Goal: Browse casually: Explore the website without a specific task or goal

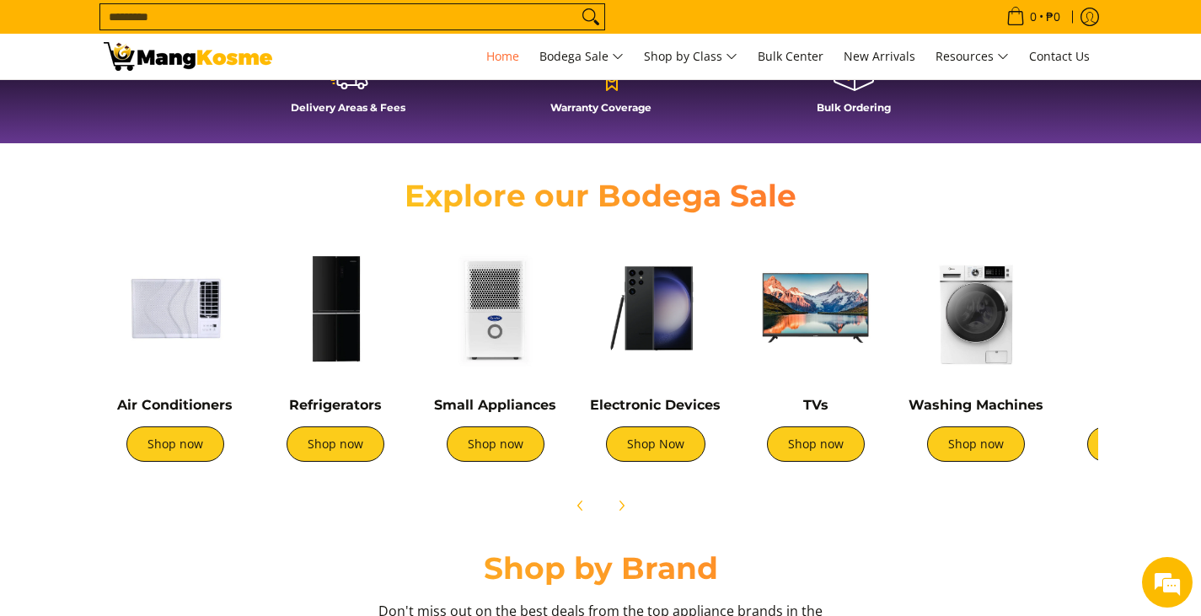
scroll to position [0, 670]
click at [513, 454] on link "Shop now" at bounding box center [496, 444] width 98 height 35
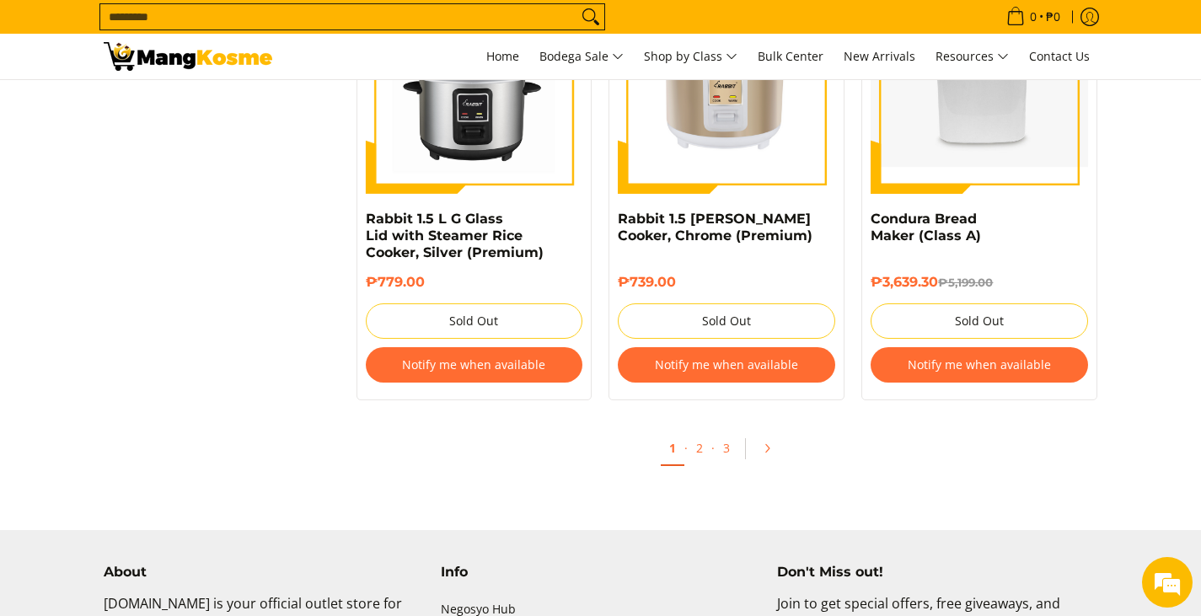
scroll to position [3457, 0]
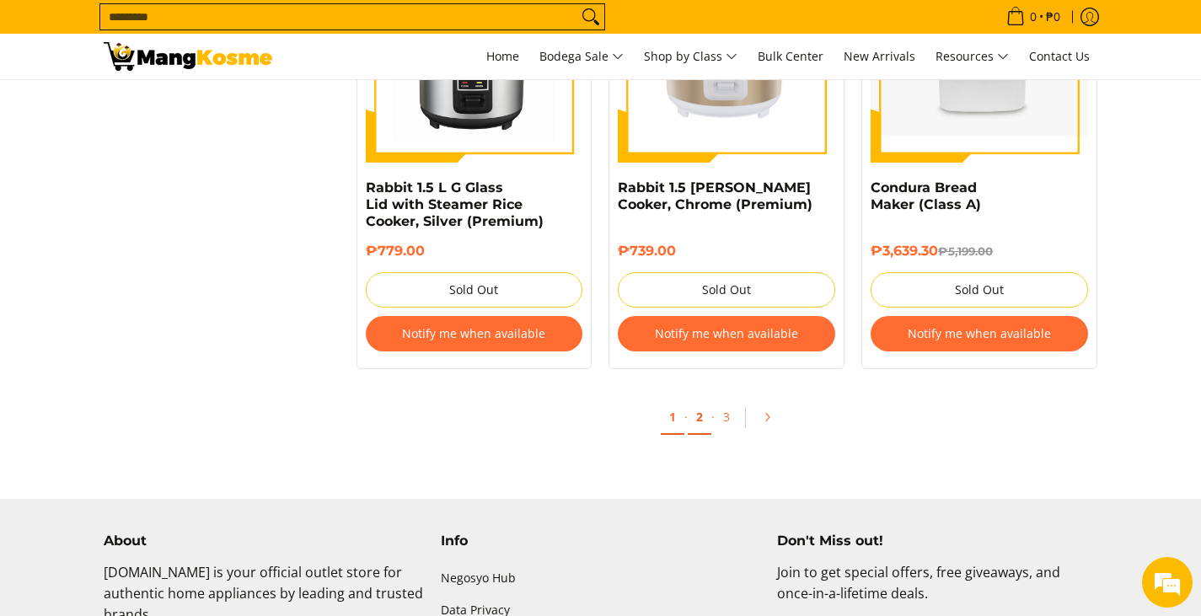
click at [699, 405] on link "2" at bounding box center [700, 417] width 24 height 35
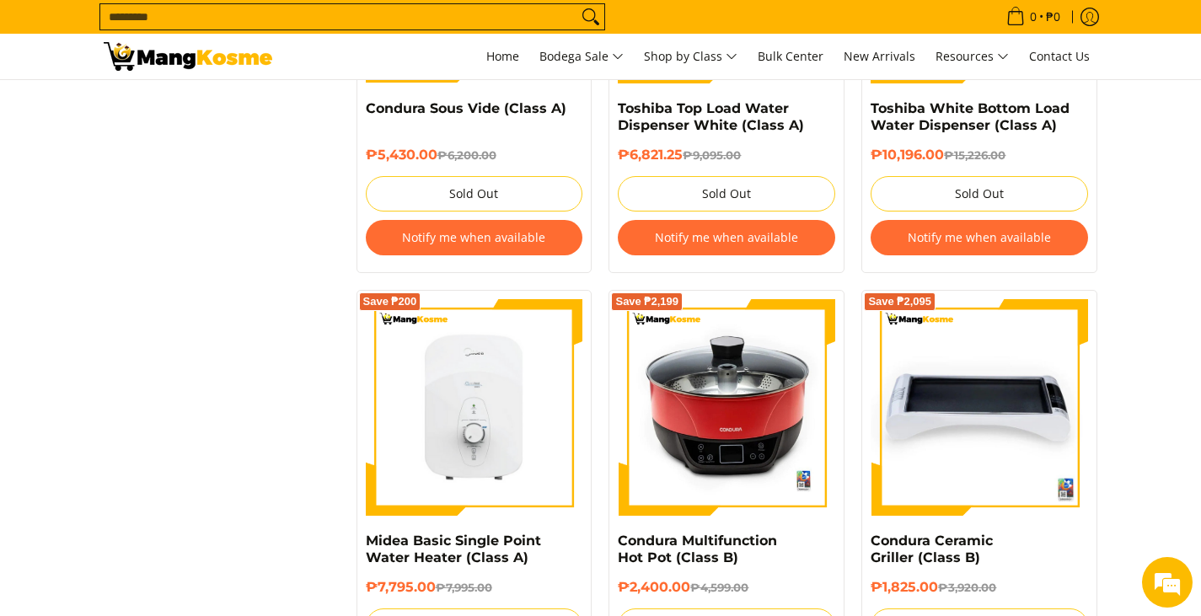
scroll to position [2276, 0]
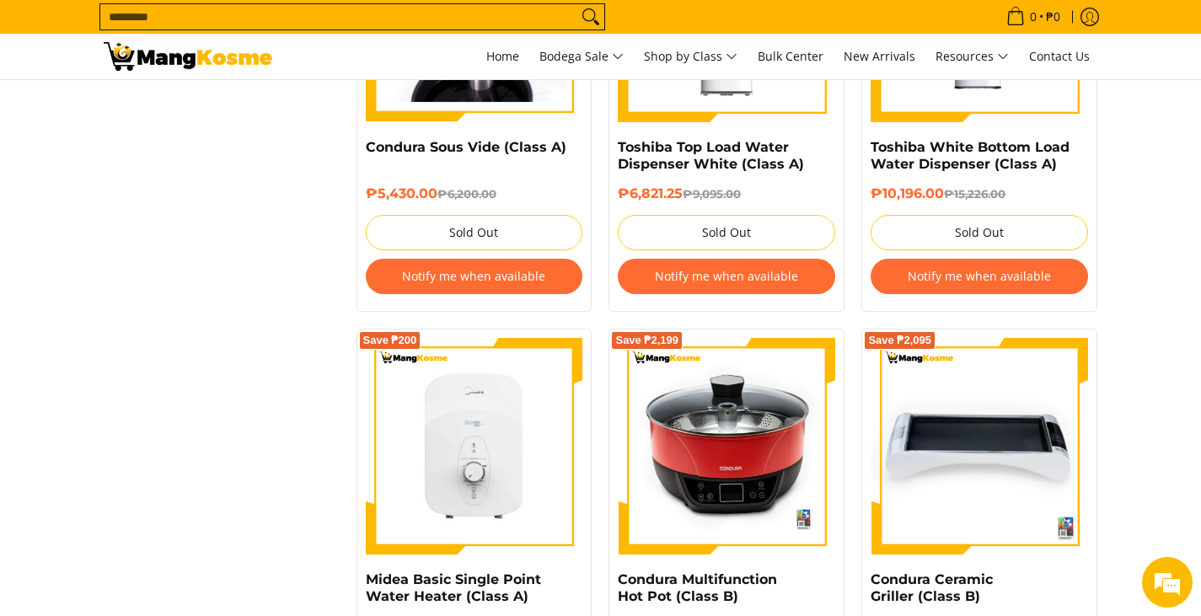
click at [465, 48] on nav "0 Log in Create an Account Search... Home" at bounding box center [693, 57] width 809 height 46
click at [486, 51] on span "Home" at bounding box center [502, 56] width 33 height 16
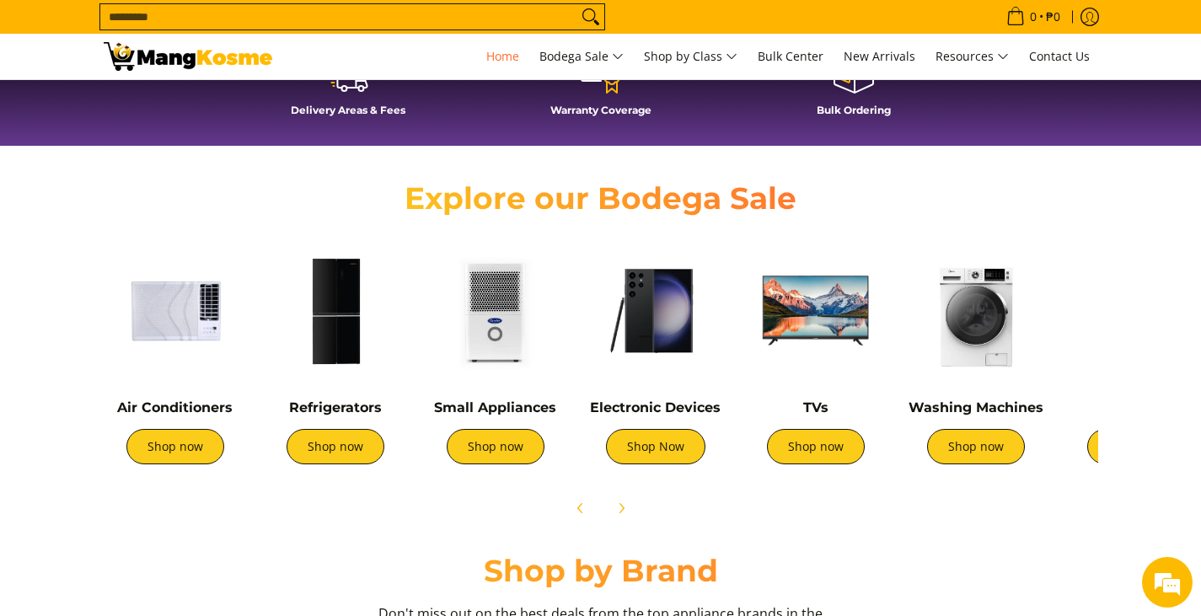
scroll to position [506, 0]
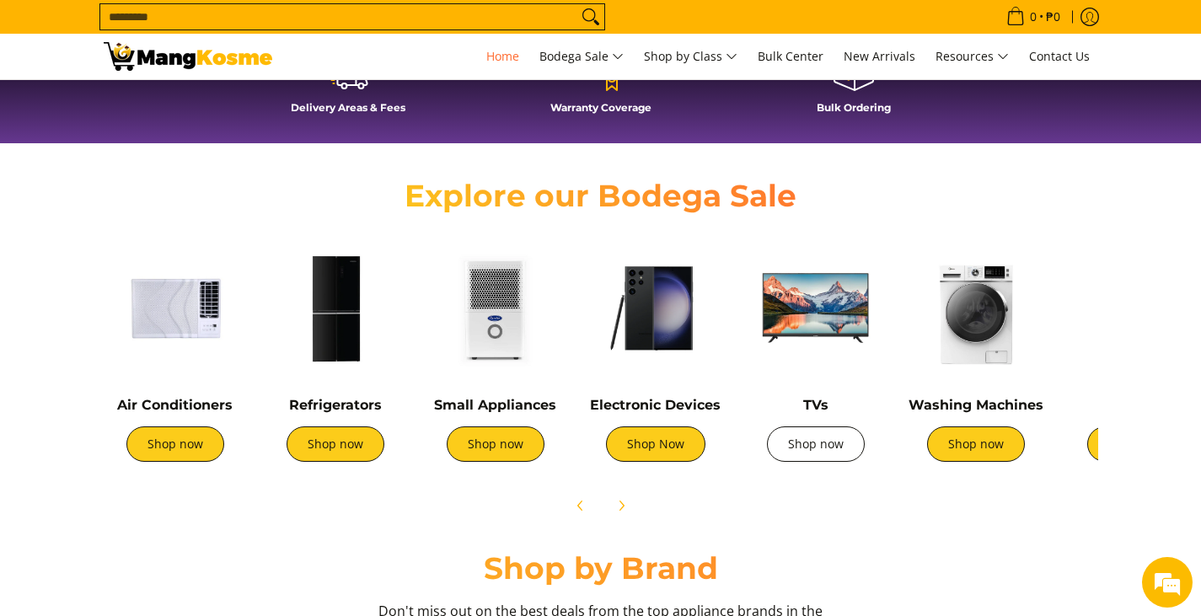
click at [820, 447] on link "Shop now" at bounding box center [816, 444] width 98 height 35
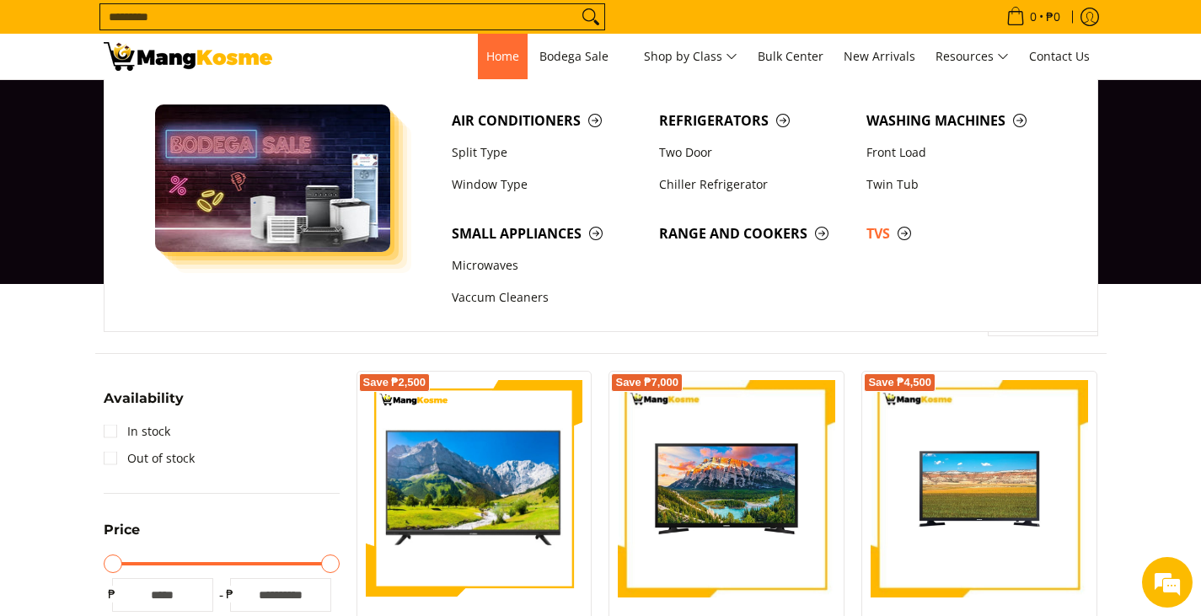
click at [501, 57] on span "Home" at bounding box center [502, 56] width 33 height 16
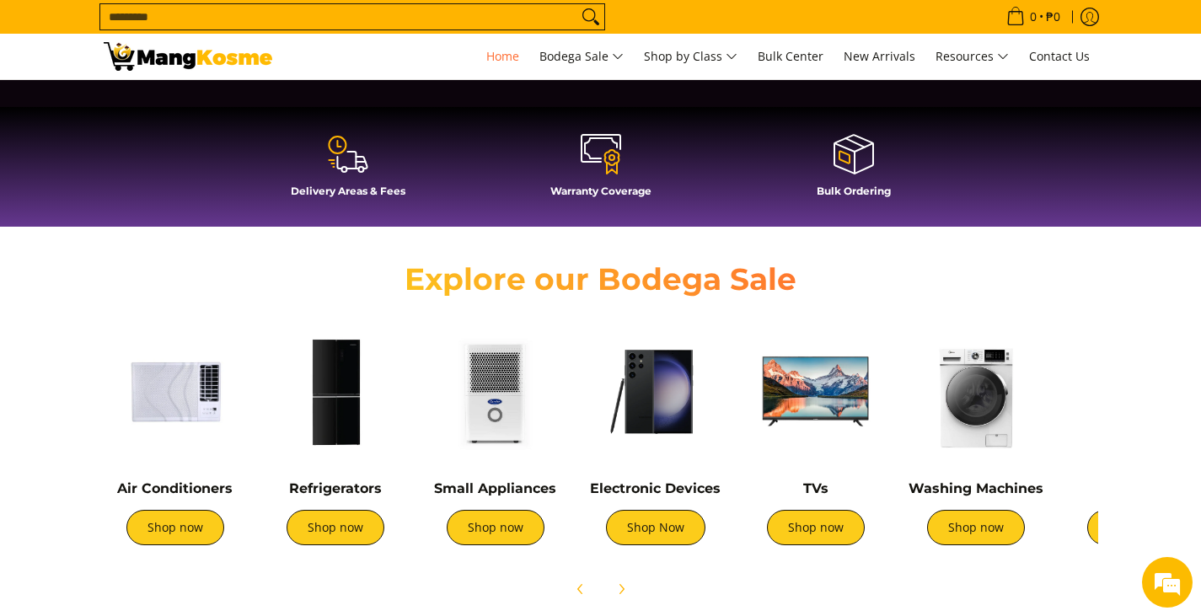
scroll to position [506, 0]
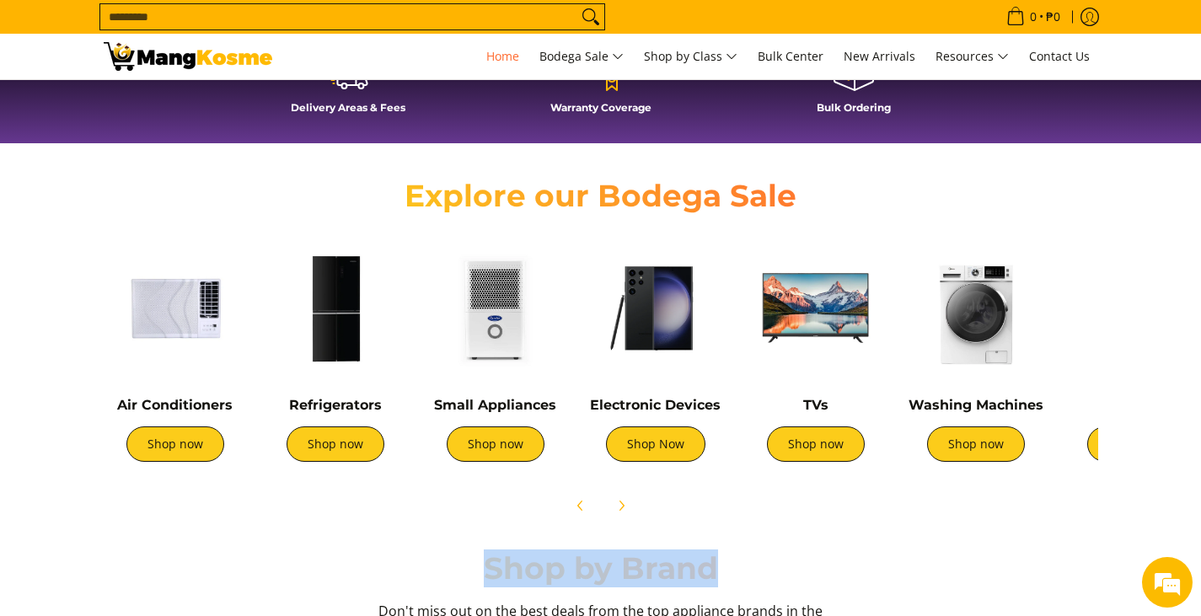
drag, startPoint x: 991, startPoint y: 527, endPoint x: 768, endPoint y: 542, distance: 223.1
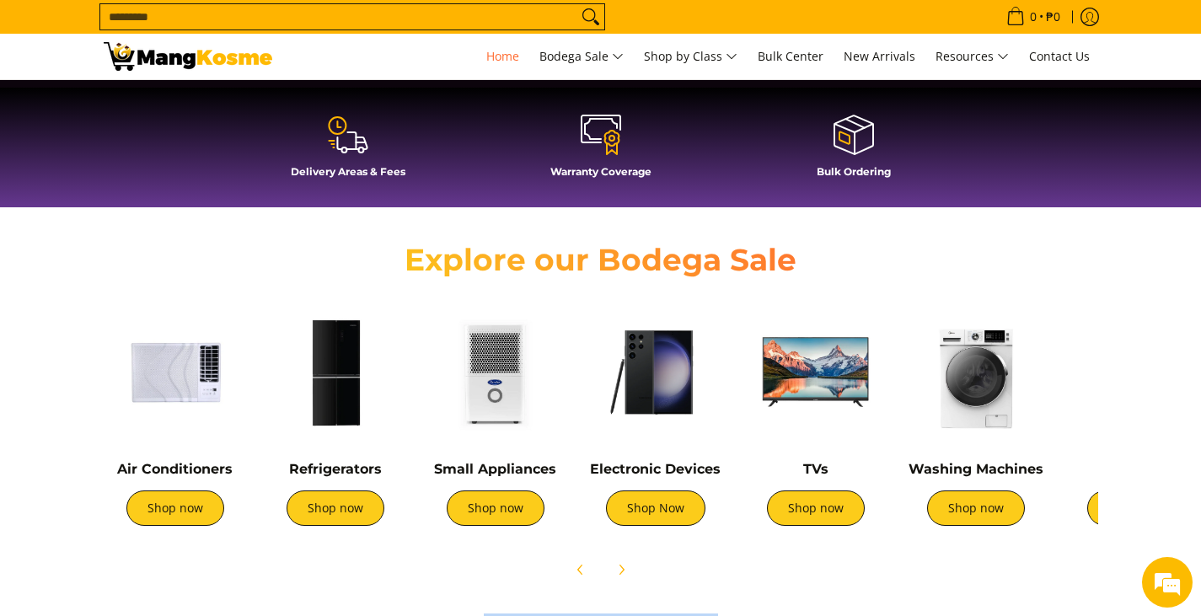
scroll to position [422, 0]
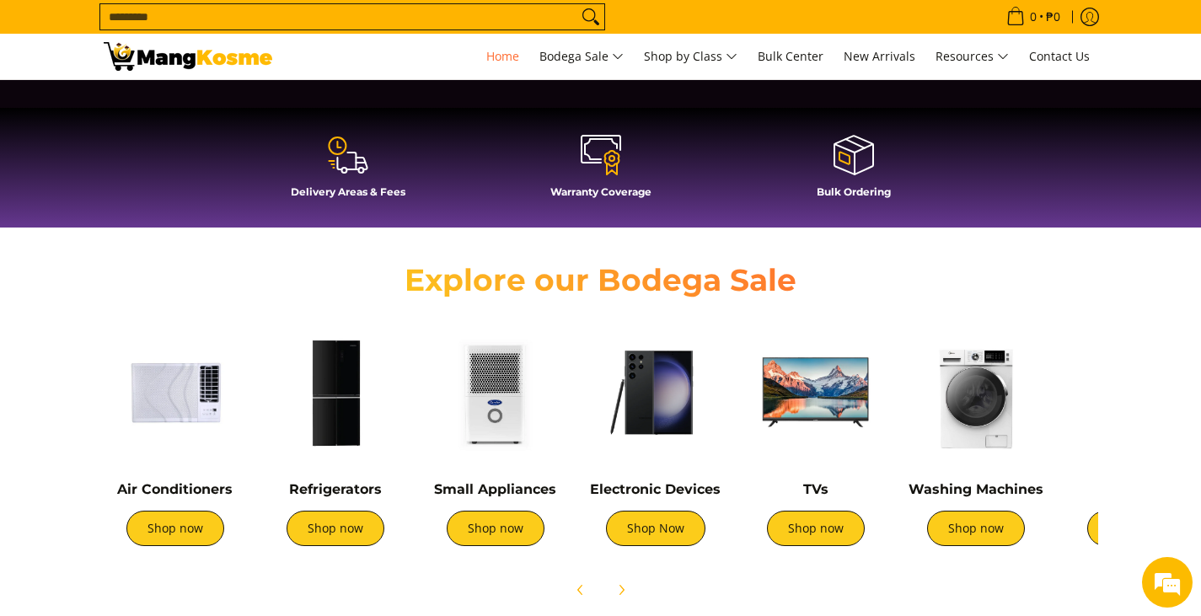
click at [1107, 425] on div "Air Conditioners Shop now Refrigerators Shop now Shop now" at bounding box center [601, 461] width 1029 height 296
click at [1092, 448] on img at bounding box center [1136, 392] width 143 height 143
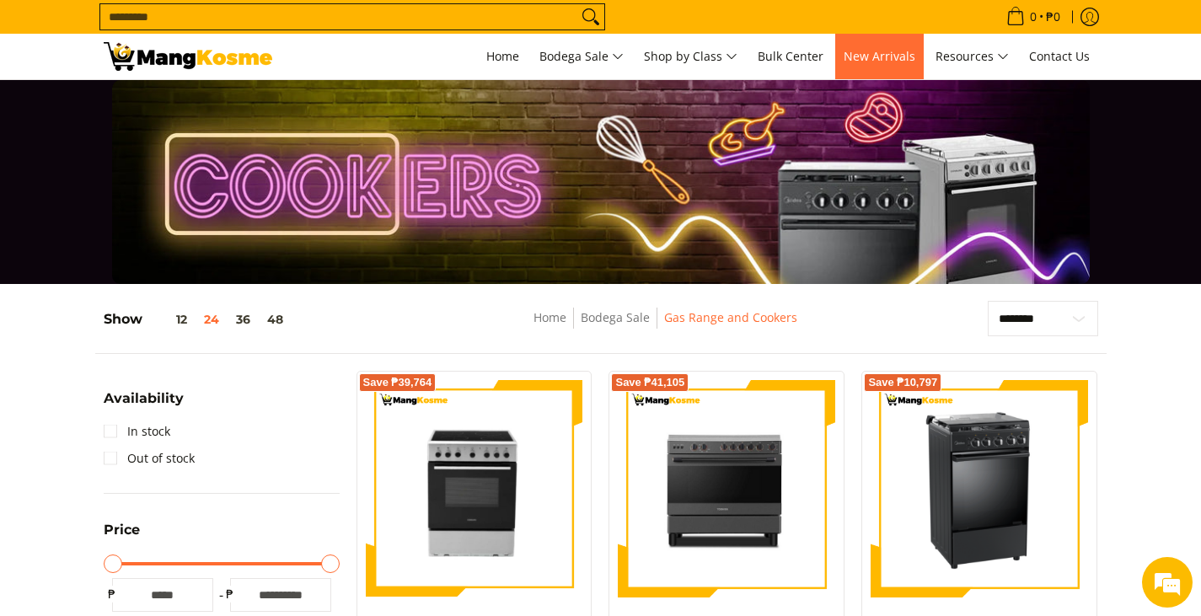
click at [873, 48] on span "New Arrivals" at bounding box center [880, 56] width 72 height 16
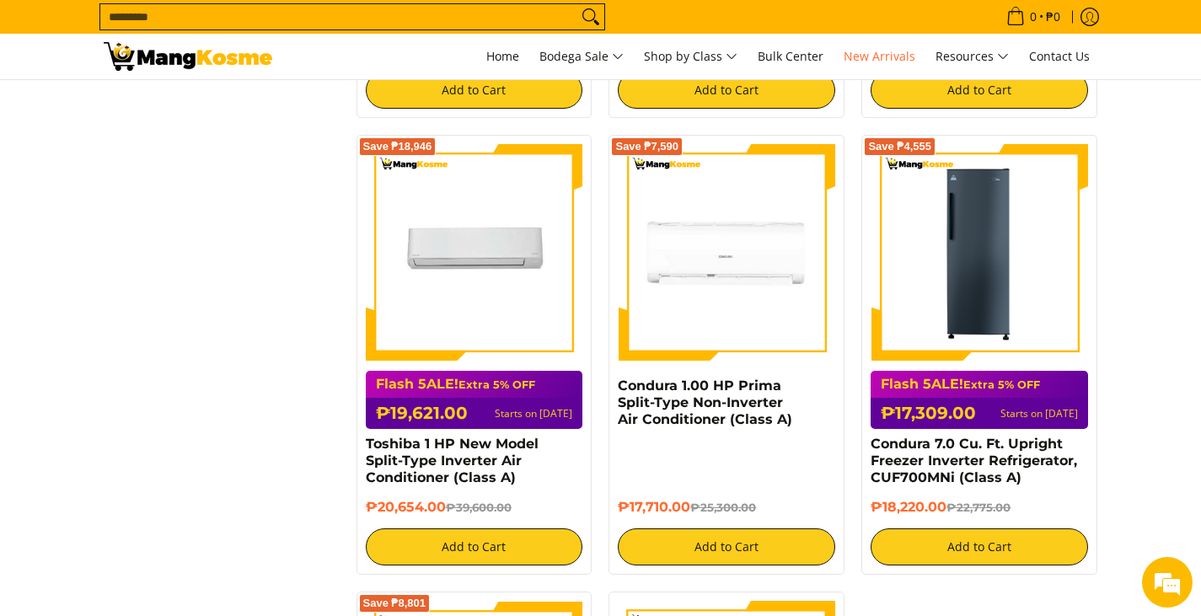
scroll to position [2192, 0]
